Goal: Information Seeking & Learning: Check status

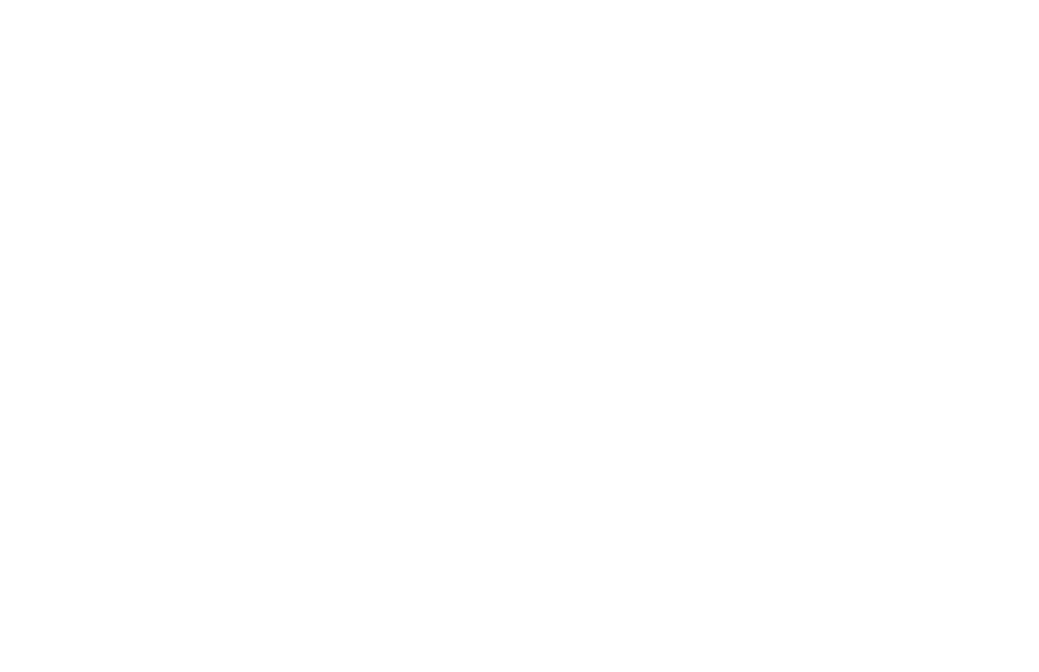
select select "100"
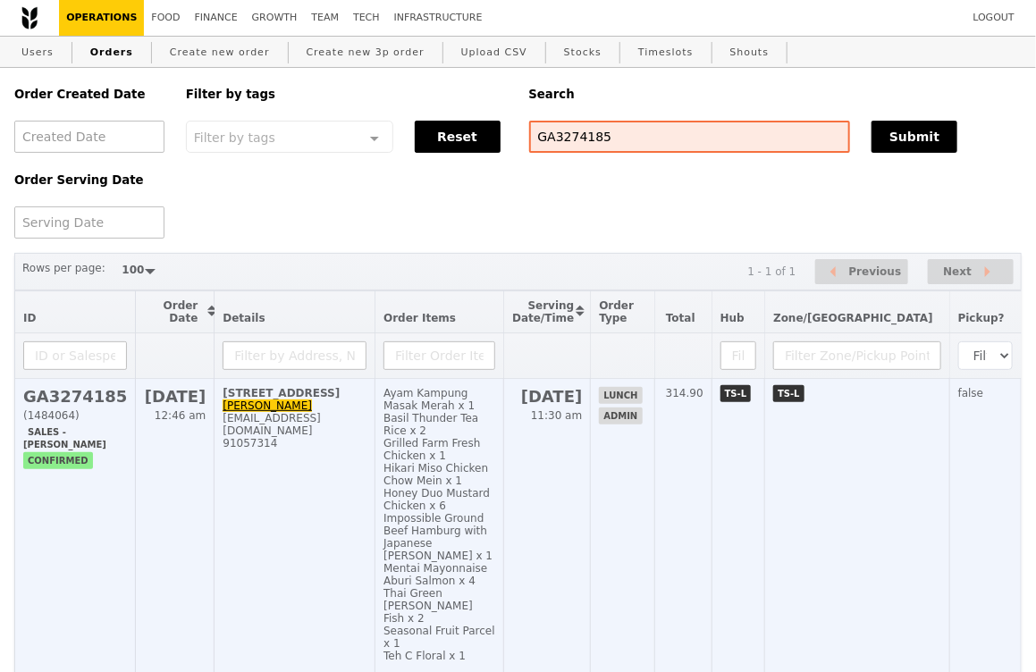
click at [289, 478] on td "[STREET_ADDRESS]-MBFC Tower 3 [PERSON_NAME] [EMAIL_ADDRESS][DOMAIN_NAME] 910573…" at bounding box center [295, 531] width 161 height 305
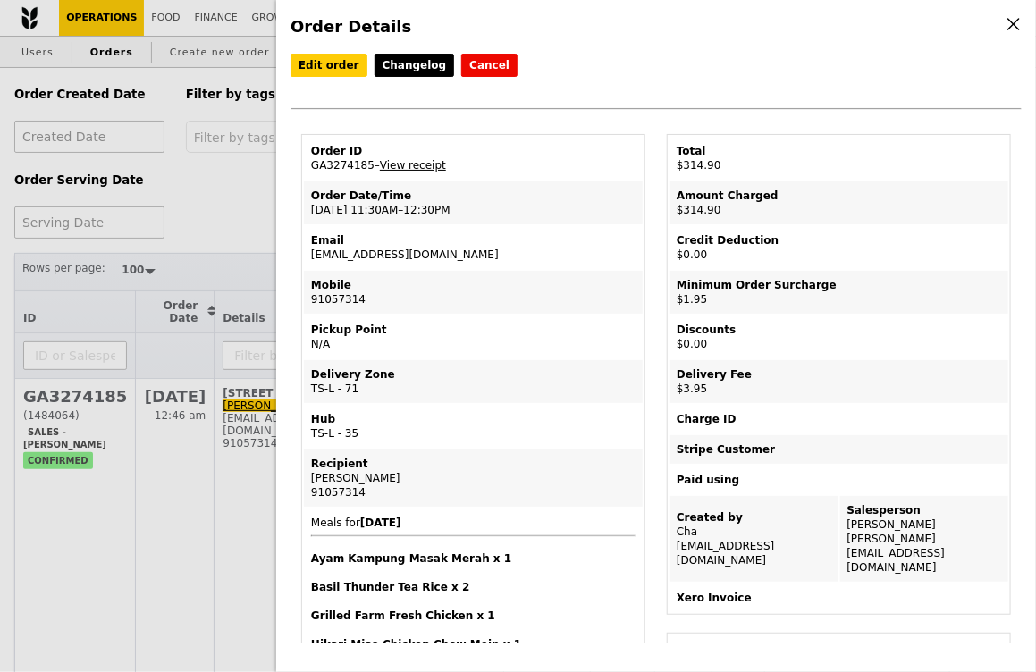
click at [321, 163] on td "Order ID GA3274185 – View receipt" at bounding box center [473, 158] width 339 height 43
drag, startPoint x: 438, startPoint y: 254, endPoint x: 303, endPoint y: 257, distance: 135.0
click at [304, 257] on td "Email karthikeyanv3@dbs.com" at bounding box center [473, 247] width 339 height 43
copy td "[EMAIL_ADDRESS][DOMAIN_NAME]"
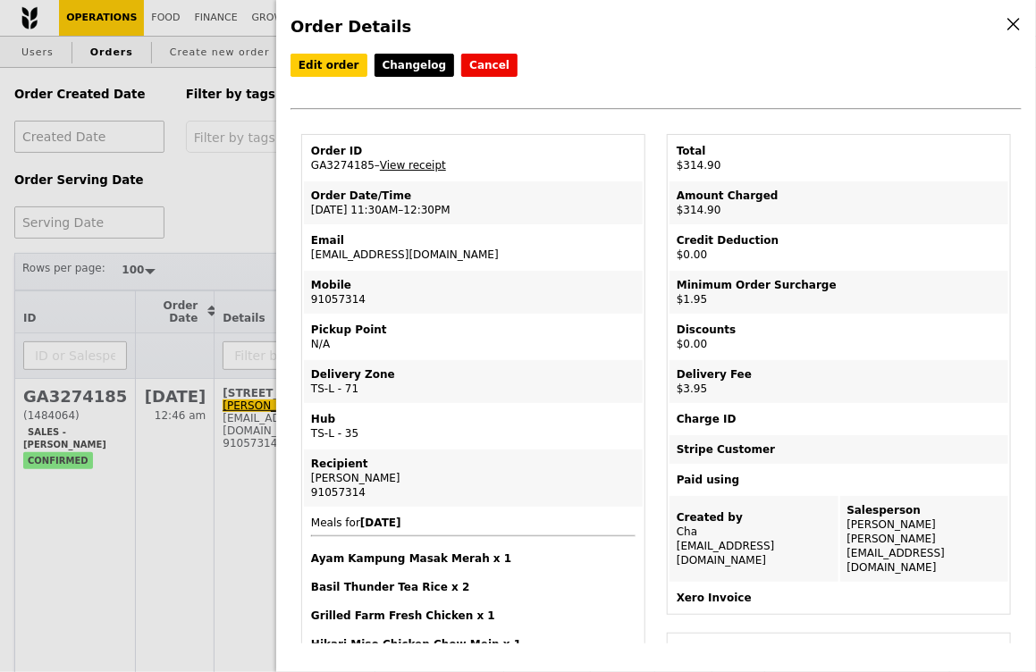
click at [341, 491] on div "91057314" at bounding box center [473, 492] width 324 height 14
copy div "91057314"
click at [445, 341] on td "Pickup Point N/A" at bounding box center [473, 336] width 339 height 43
drag, startPoint x: 441, startPoint y: 252, endPoint x: 309, endPoint y: 249, distance: 131.4
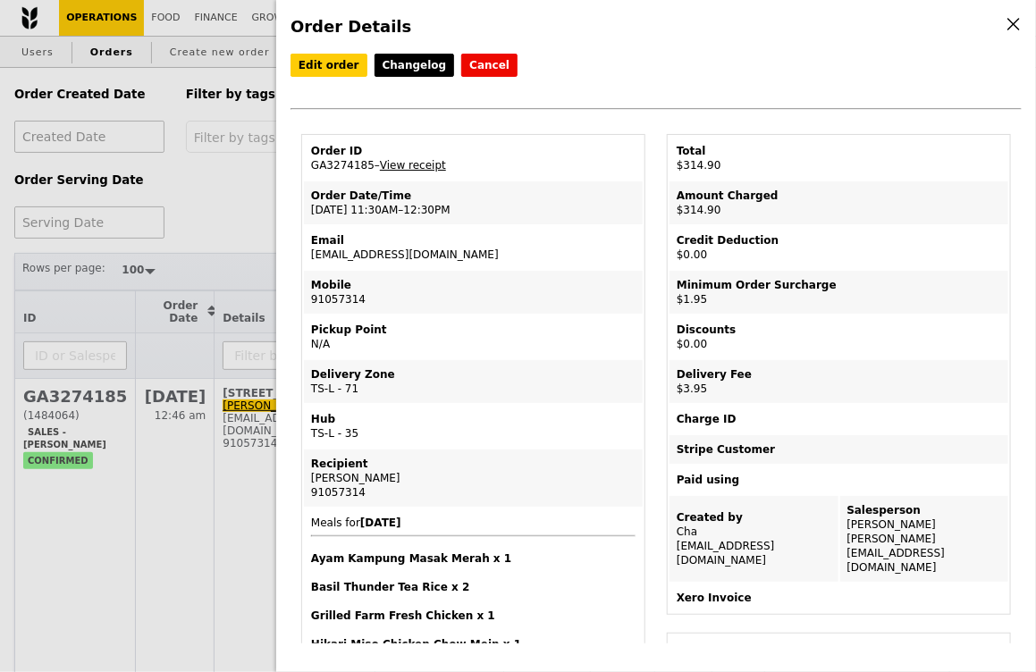
click at [309, 249] on td "Email karthikeyanv3@dbs.com" at bounding box center [473, 247] width 339 height 43
copy td "[EMAIL_ADDRESS][DOMAIN_NAME]"
click at [227, 207] on div "Order Details Edit order Changelog Cancel Order ID GA3274185 – View receipt Ord…" at bounding box center [518, 336] width 1036 height 672
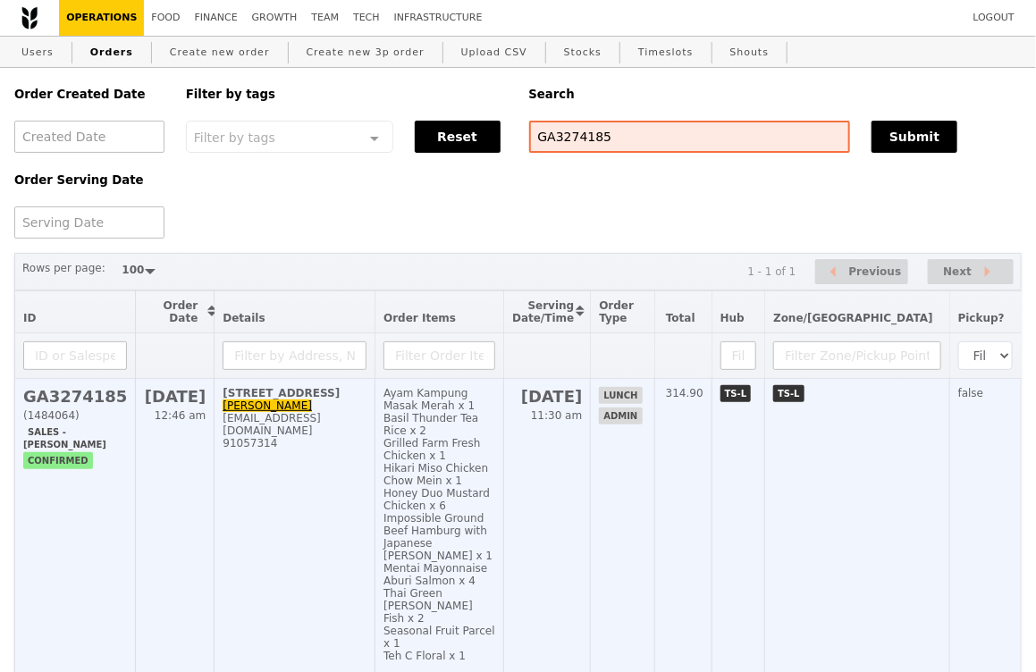
click at [326, 497] on td "[STREET_ADDRESS]-MBFC Tower 3 [PERSON_NAME] [EMAIL_ADDRESS][DOMAIN_NAME] 910573…" at bounding box center [295, 531] width 161 height 305
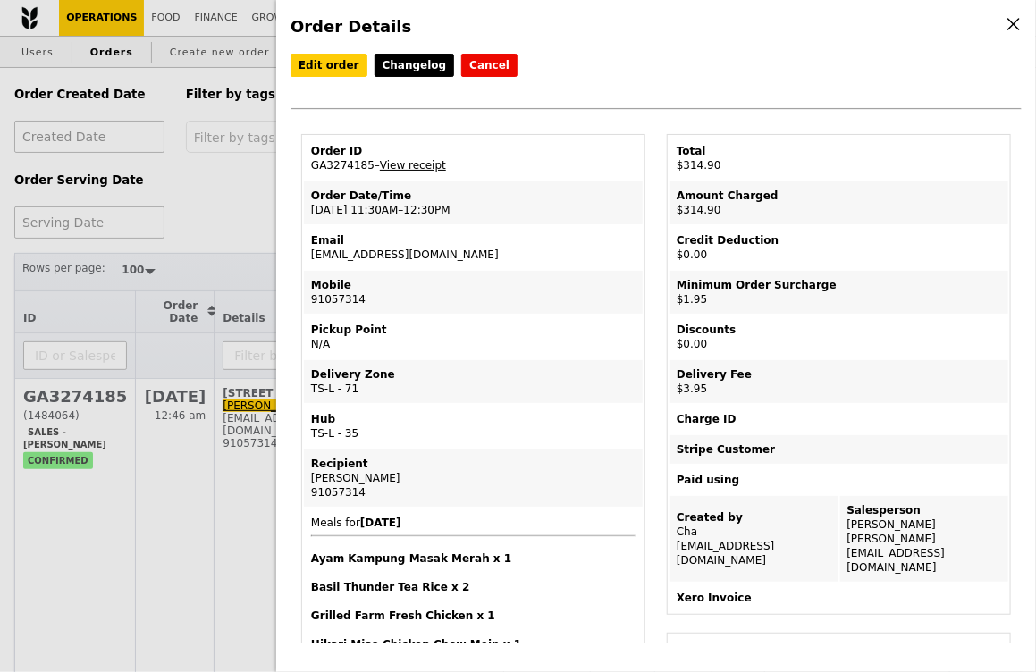
click at [235, 215] on div "Order Details Edit order Changelog Cancel Order ID GA3274185 – View receipt Ord…" at bounding box center [518, 336] width 1036 height 672
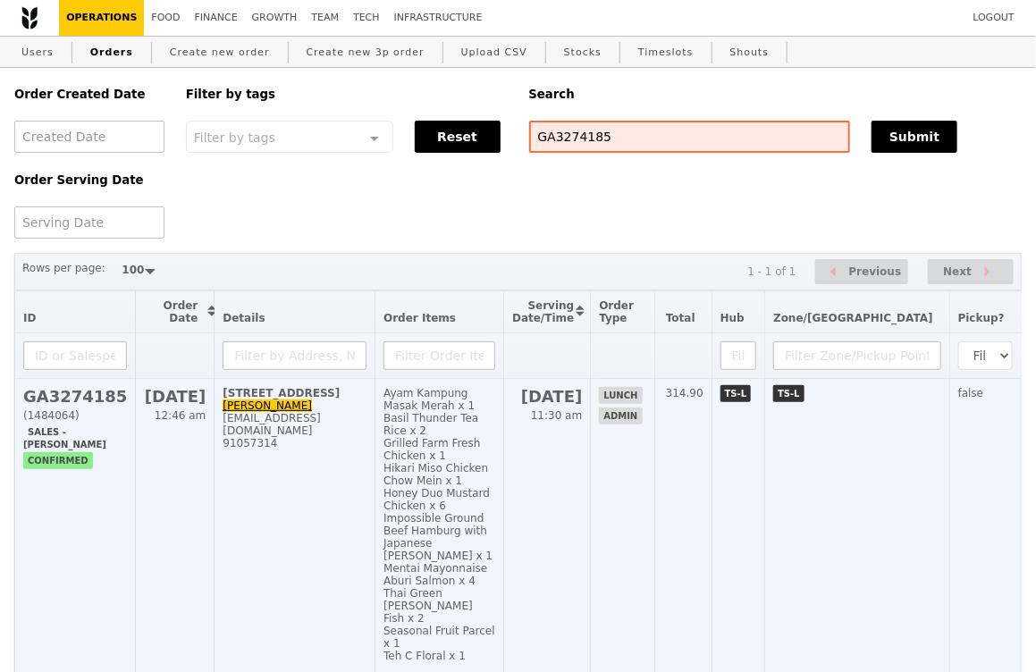
click at [358, 494] on td "[STREET_ADDRESS]-MBFC Tower 3 [PERSON_NAME] [EMAIL_ADDRESS][DOMAIN_NAME] 910573…" at bounding box center [295, 531] width 161 height 305
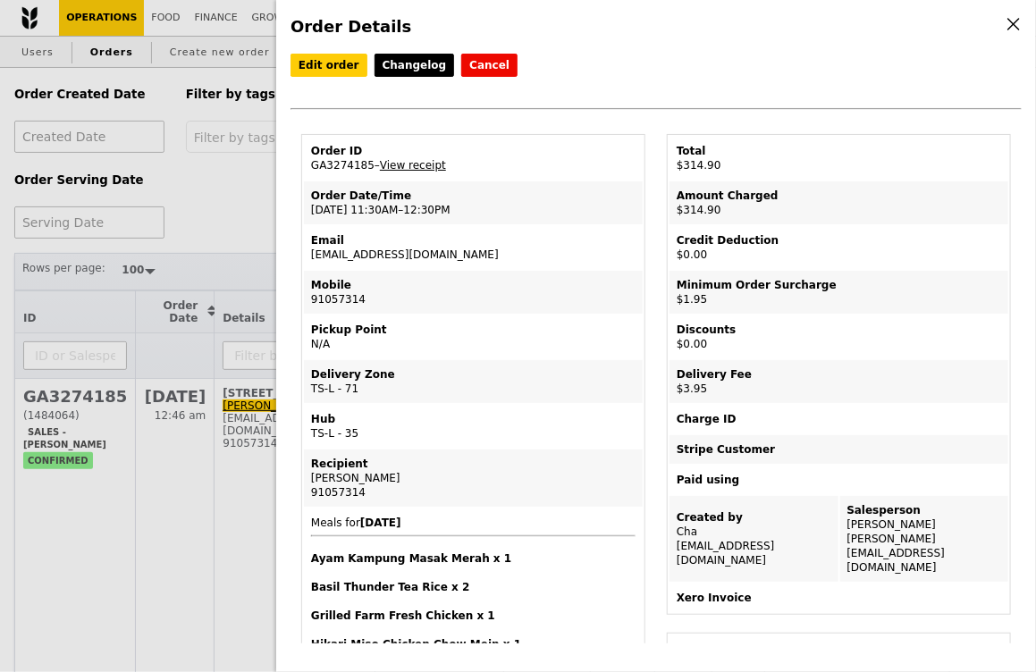
drag, startPoint x: 438, startPoint y: 252, endPoint x: 303, endPoint y: 255, distance: 135.0
click at [302, 256] on table "Order ID GA3274185 – View receipt Order Date/Time 21/8 – 11:30AM–12:30PM Email …" at bounding box center [473, 497] width 344 height 727
copy td "[EMAIL_ADDRESS][DOMAIN_NAME]"
click at [198, 215] on div "Order Details Edit order Changelog Cancel Order ID GA3274185 – View receipt Ord…" at bounding box center [518, 336] width 1036 height 672
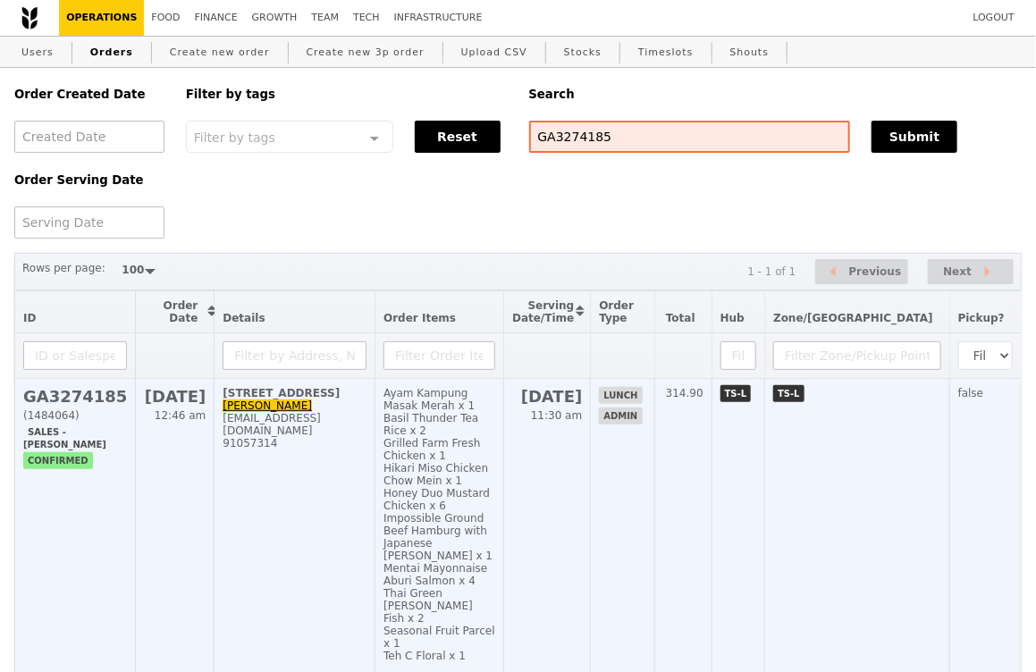
click at [324, 499] on td "[STREET_ADDRESS]-MBFC Tower 3 [PERSON_NAME] [EMAIL_ADDRESS][DOMAIN_NAME] 910573…" at bounding box center [295, 531] width 161 height 305
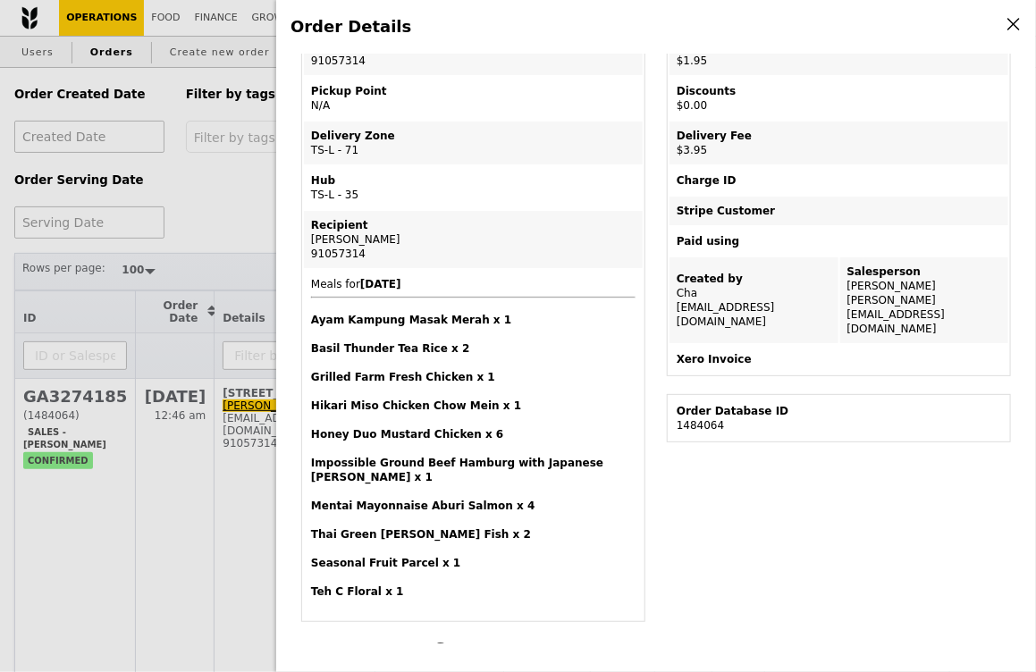
scroll to position [471, 0]
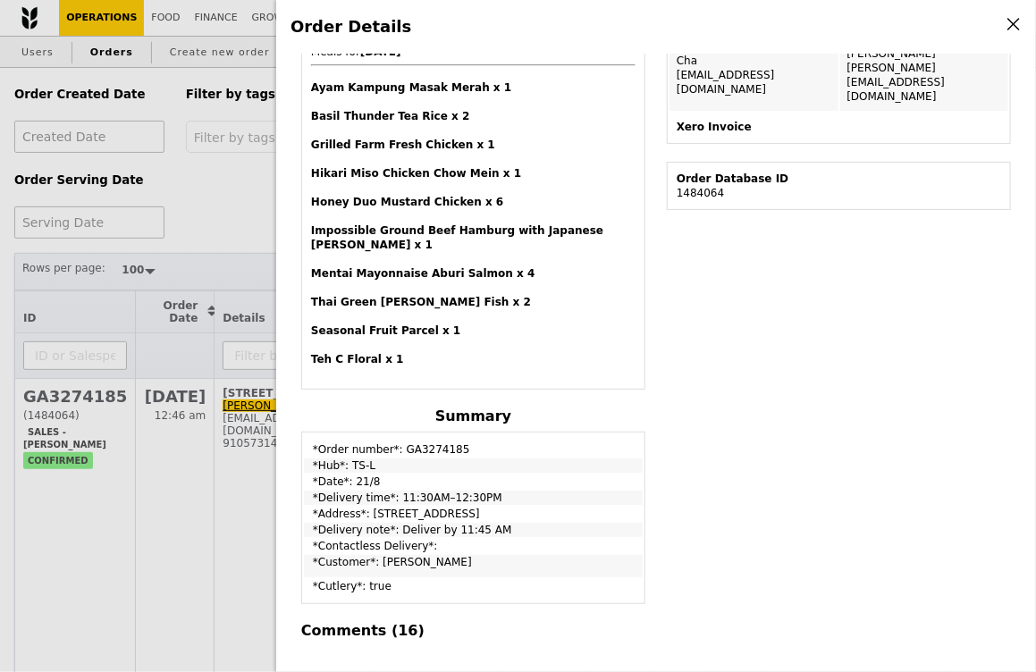
click at [241, 222] on div "Order Details Edit order Changelog Cancel Order ID GA3274185 – View receipt Ord…" at bounding box center [518, 336] width 1036 height 672
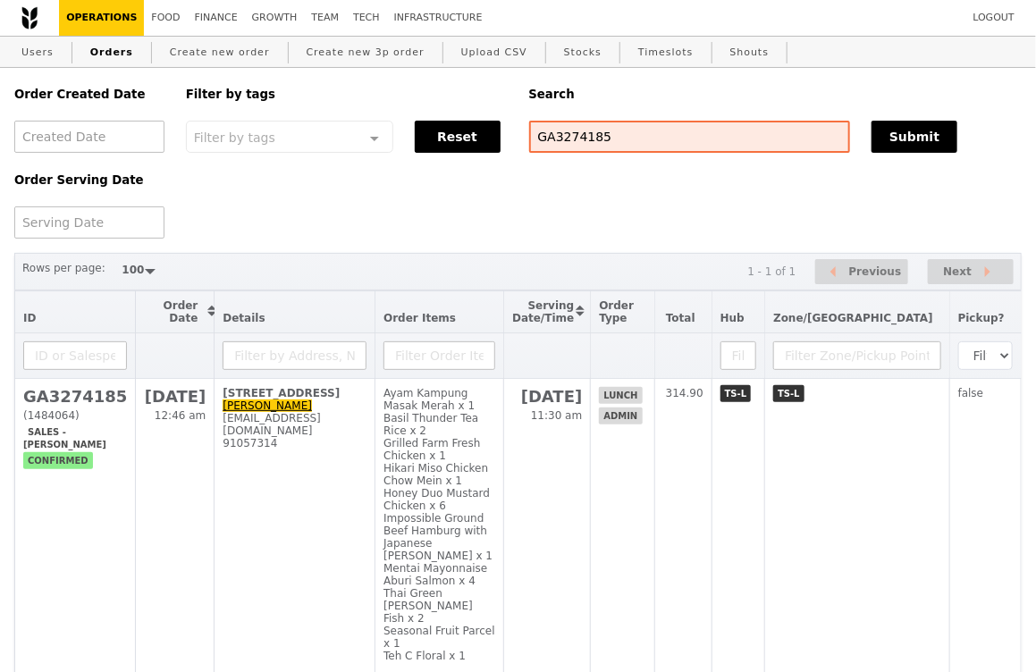
scroll to position [574, 0]
click at [223, 9] on link "Finance" at bounding box center [216, 18] width 57 height 36
select select "100"
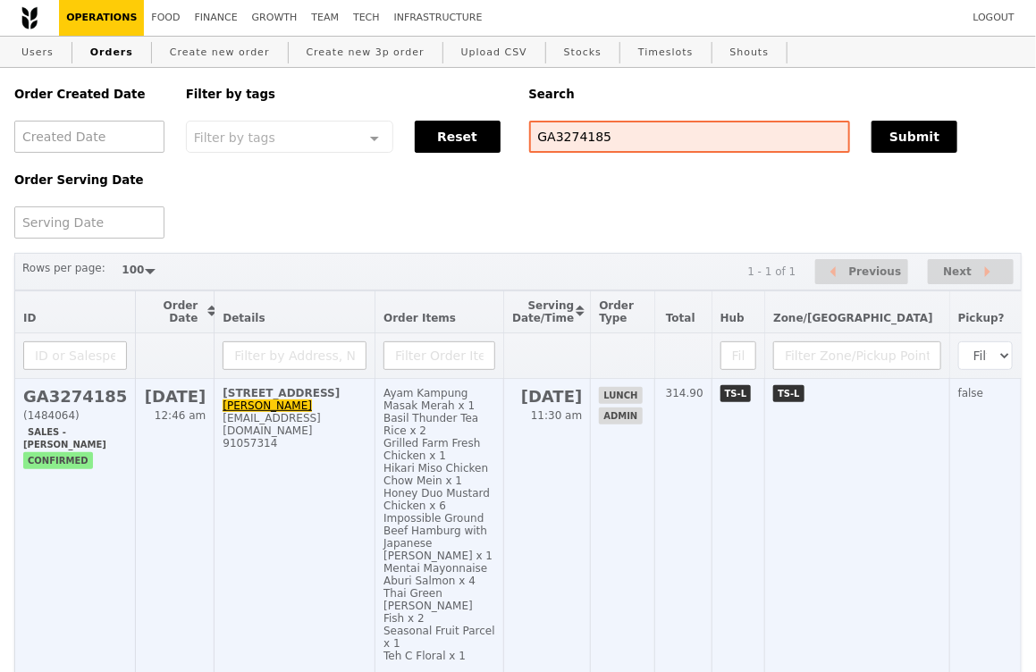
click at [344, 471] on td "[STREET_ADDRESS]-MBFC Tower 3 [PERSON_NAME] [EMAIL_ADDRESS][DOMAIN_NAME] 910573…" at bounding box center [295, 531] width 161 height 305
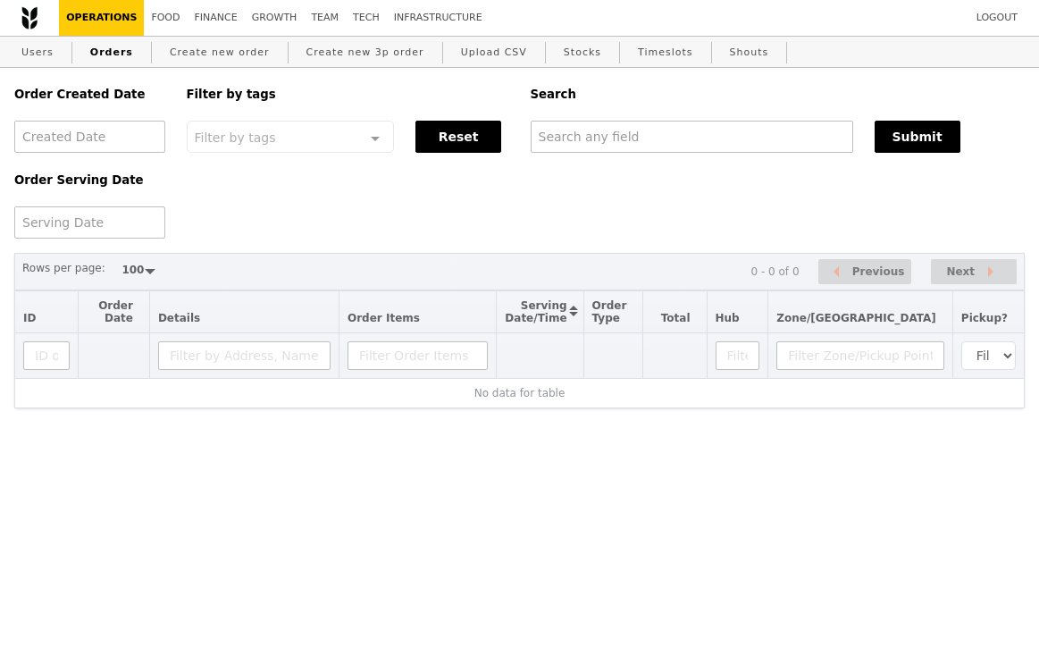
select select "100"
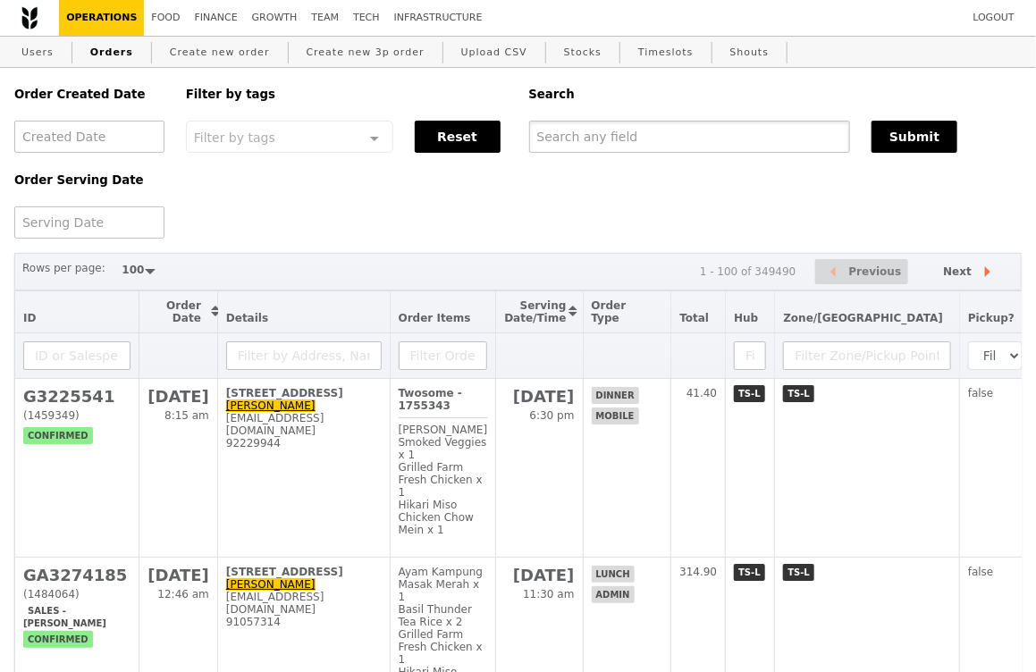
click at [616, 140] on input "text" at bounding box center [690, 137] width 322 height 32
paste input "[EMAIL_ADDRESS][DOMAIN_NAME]"
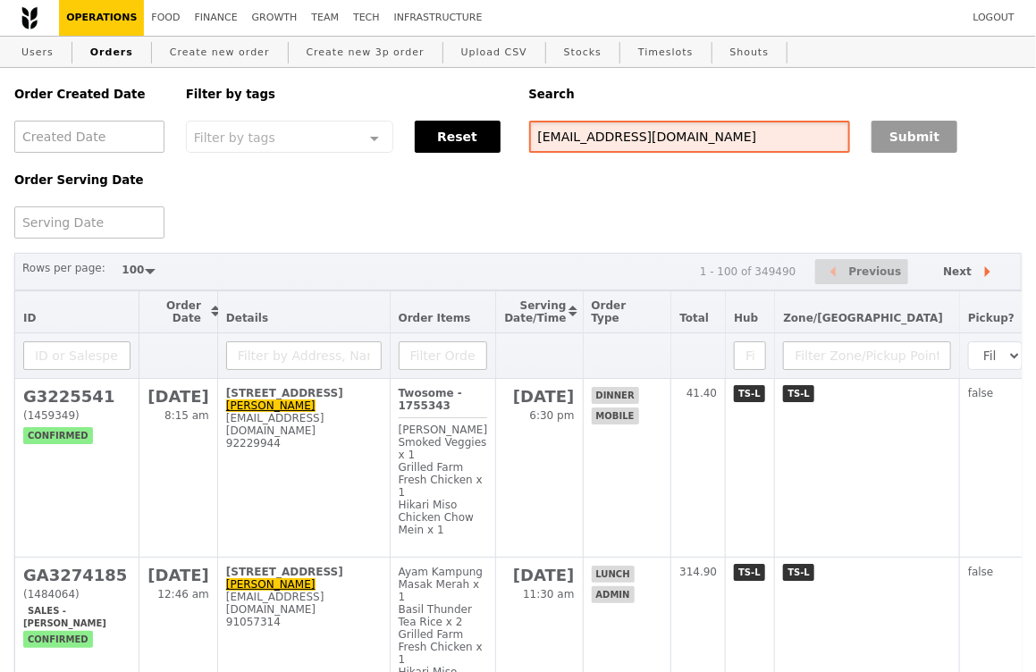
type input "[EMAIL_ADDRESS][DOMAIN_NAME]"
click at [929, 130] on button "Submit" at bounding box center [914, 137] width 86 height 32
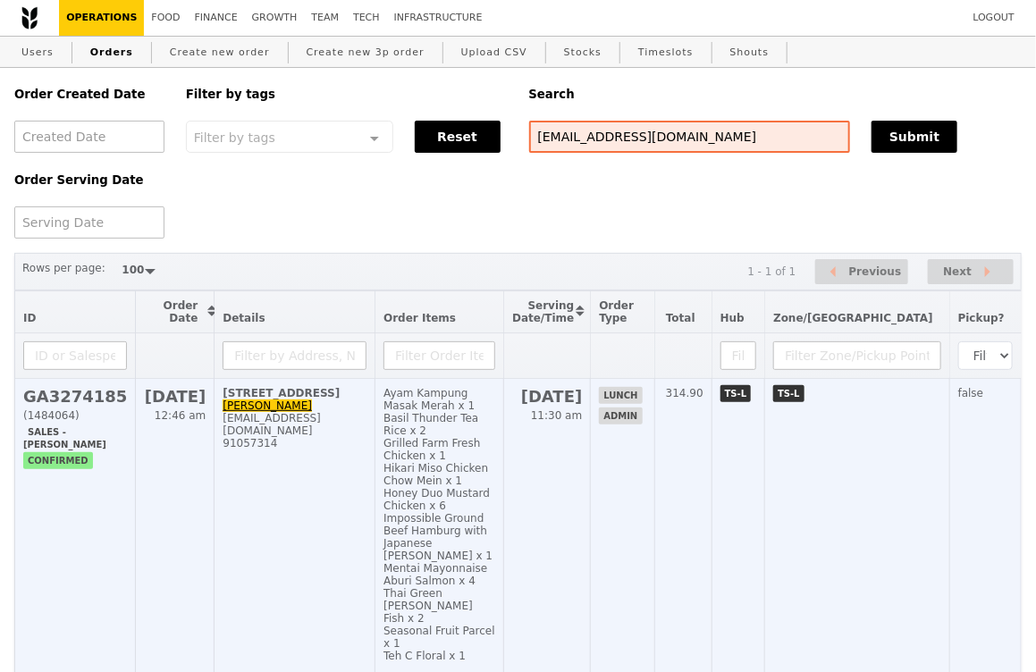
click at [375, 442] on td "[STREET_ADDRESS]-MBFC Tower 3 [PERSON_NAME] [EMAIL_ADDRESS][DOMAIN_NAME] 910573…" at bounding box center [295, 531] width 161 height 305
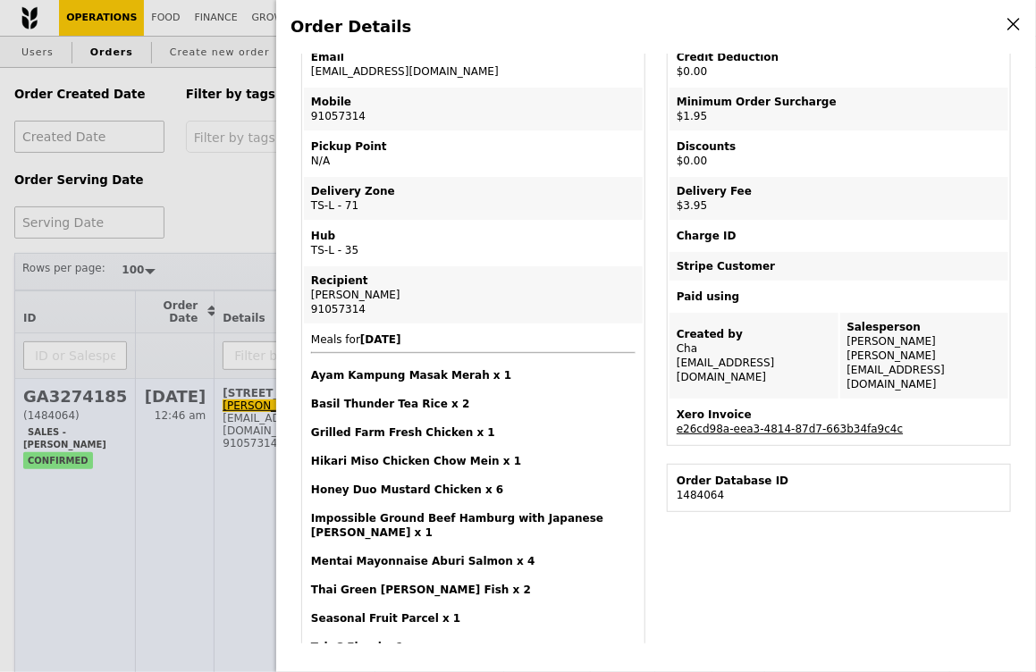
scroll to position [217, 0]
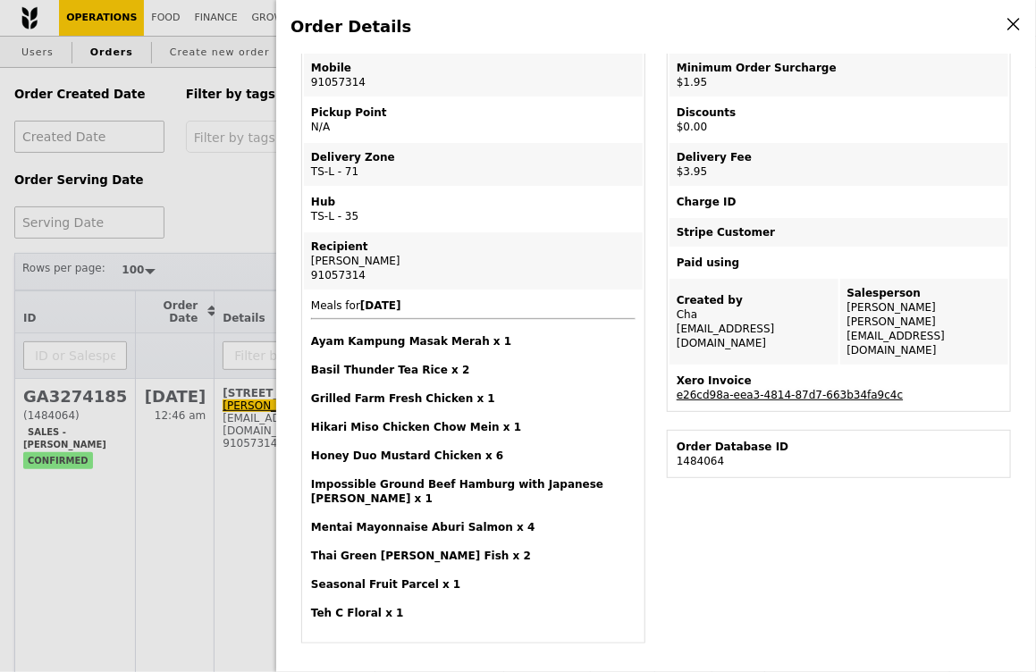
click at [723, 389] on link "e26cd98a-eea3-4814-87d7-663b34fa9c4c" at bounding box center [790, 395] width 226 height 13
